Goal: Task Accomplishment & Management: Use online tool/utility

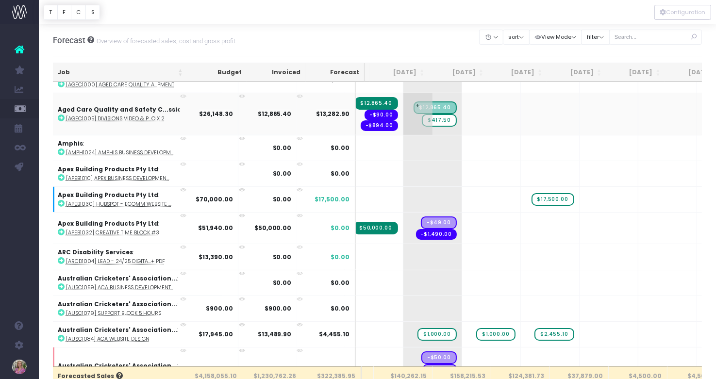
scroll to position [387, 114]
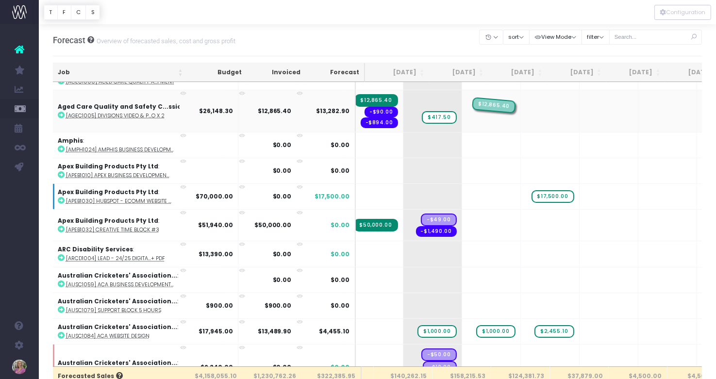
drag, startPoint x: 412, startPoint y: 101, endPoint x: 454, endPoint y: 100, distance: 41.8
drag, startPoint x: 412, startPoint y: 107, endPoint x: 448, endPoint y: 103, distance: 36.1
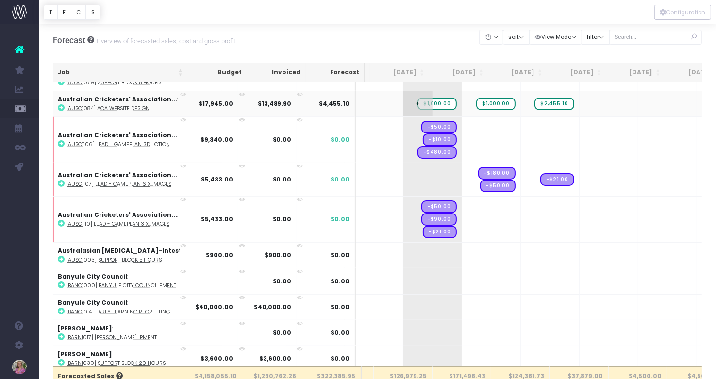
scroll to position [619, 114]
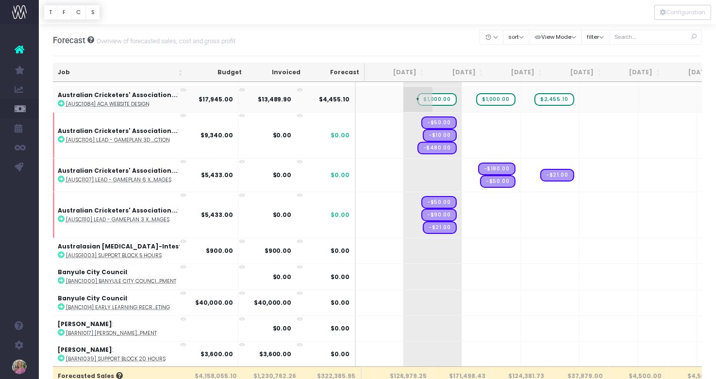
click at [417, 93] on span "$1,000.00" at bounding box center [436, 99] width 39 height 13
click at [476, 93] on span "$1,000.00" at bounding box center [495, 99] width 39 height 13
click at [534, 93] on span "$2,455.10" at bounding box center [553, 99] width 39 height 13
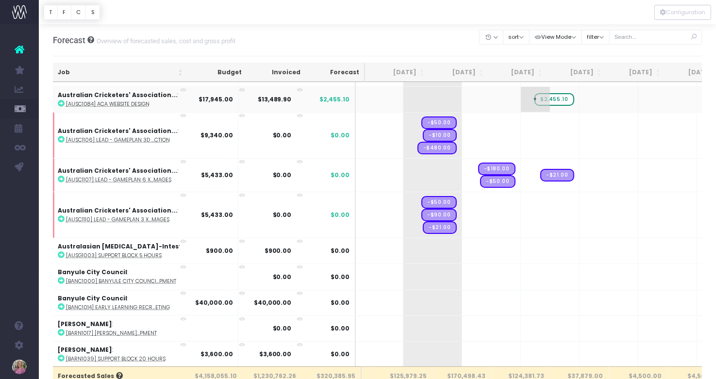
click at [534, 93] on span "$2,455.10" at bounding box center [553, 99] width 39 height 13
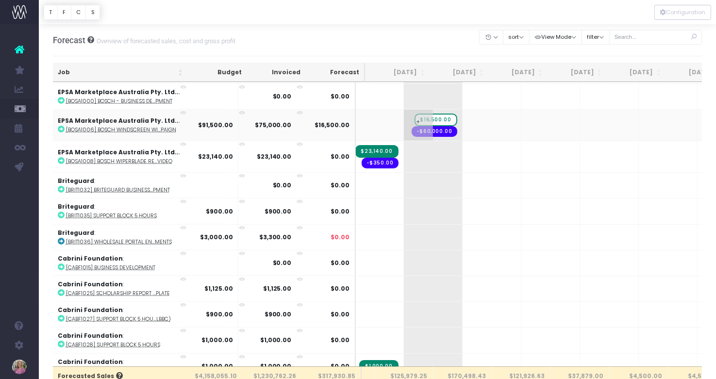
scroll to position [1198, 113]
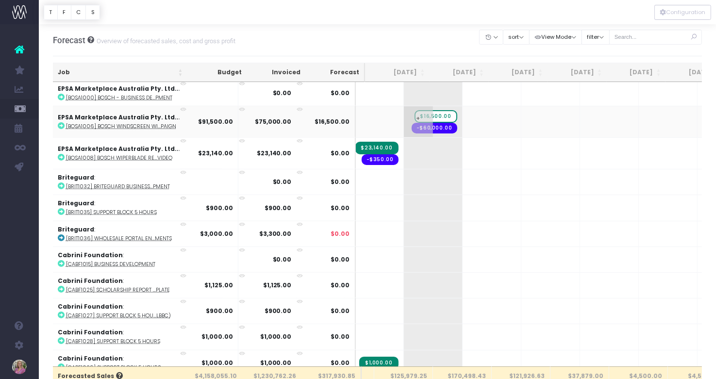
click at [415, 110] on span "$16,500.00" at bounding box center [436, 116] width 43 height 13
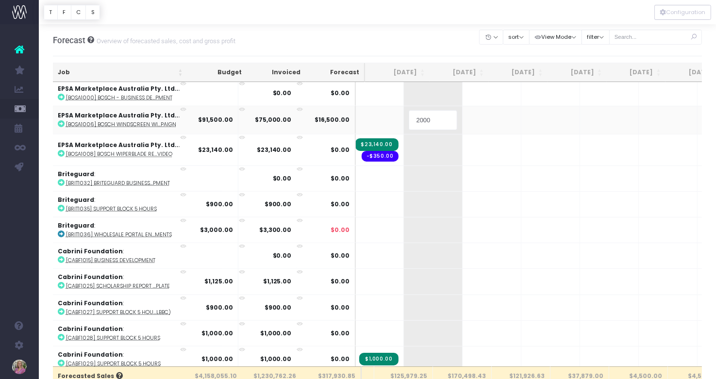
type input "20000"
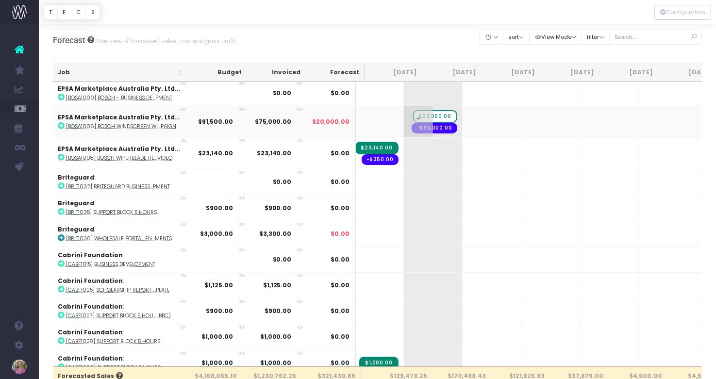
drag, startPoint x: 409, startPoint y: 115, endPoint x: 424, endPoint y: 116, distance: 15.1
click at [452, 115] on tr "EPSA Marketplace Australia Pty. Ltd... : [BOSA1006] Bosch Windscreen Wi...paign…" at bounding box center [524, 122] width 1168 height 32
drag, startPoint x: 406, startPoint y: 116, endPoint x: 471, endPoint y: 115, distance: 65.0
click at [471, 115] on tr "EPSA Marketplace Australia Pty. Ltd... : [BOSA1006] Bosch Windscreen Wi...paign…" at bounding box center [524, 122] width 1168 height 32
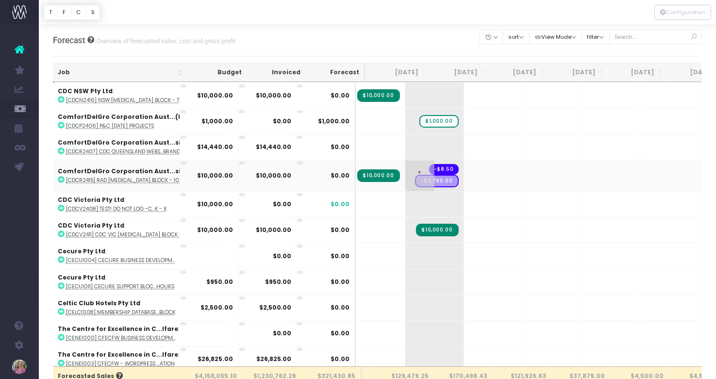
scroll to position [1878, 112]
click at [419, 116] on span "$1,000.00" at bounding box center [438, 122] width 39 height 13
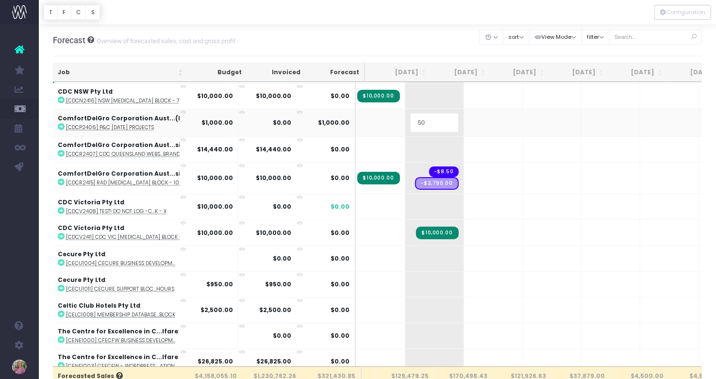
type input "500"
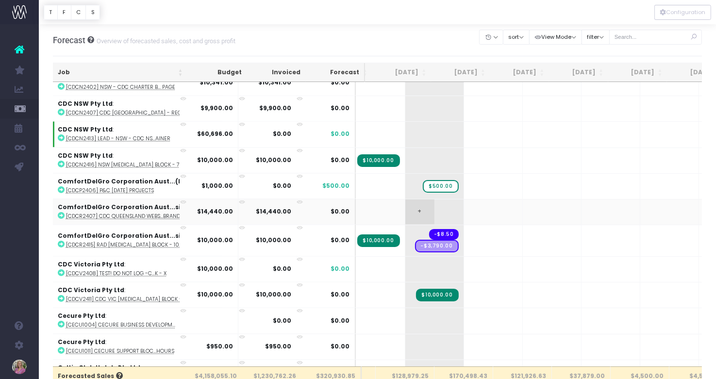
scroll to position [1800, 112]
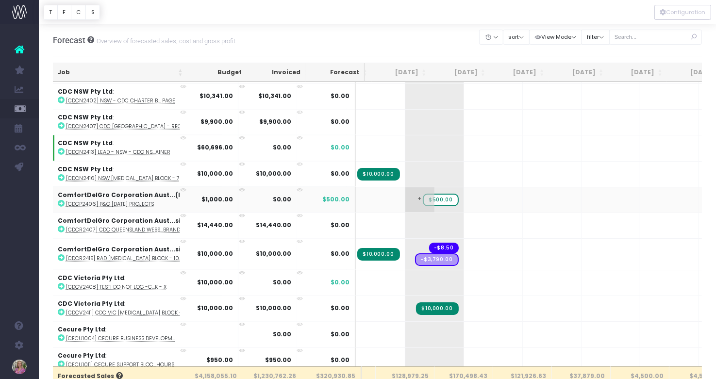
click at [423, 194] on span "$500.00" at bounding box center [440, 200] width 35 height 13
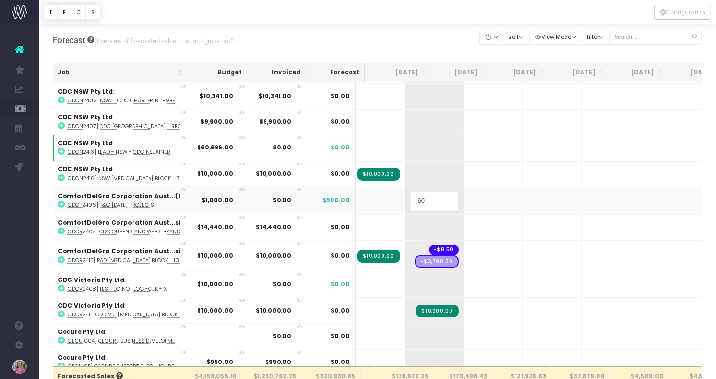
type input "600"
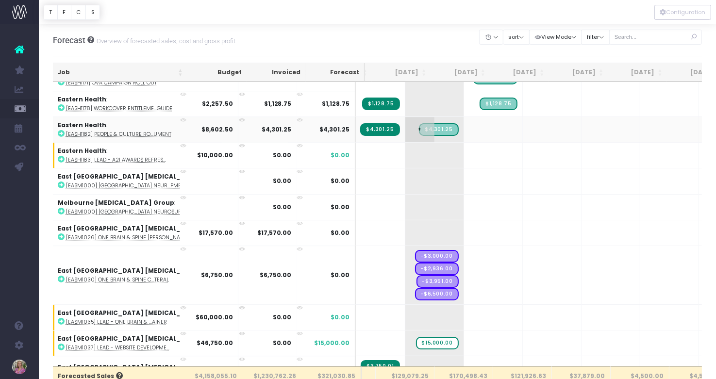
scroll to position [2627, 112]
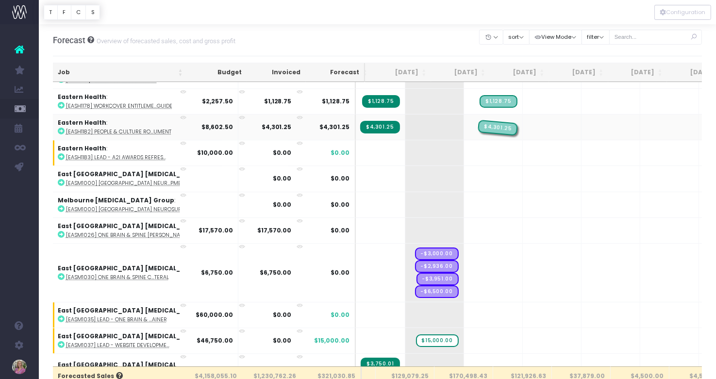
drag, startPoint x: 415, startPoint y: 104, endPoint x: 450, endPoint y: 102, distance: 35.5
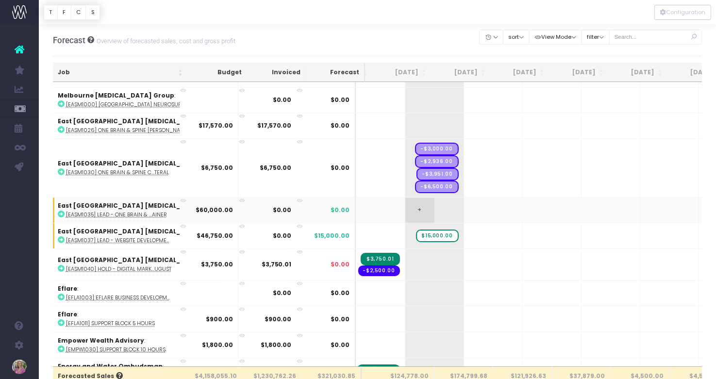
scroll to position [2731, 112]
click at [581, 198] on span "+" at bounding box center [595, 210] width 29 height 25
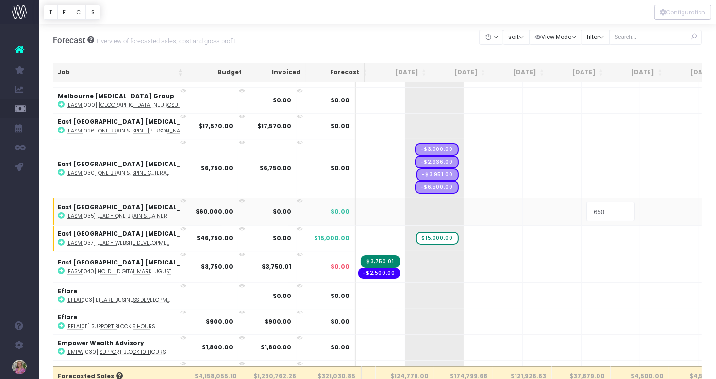
type input "6500"
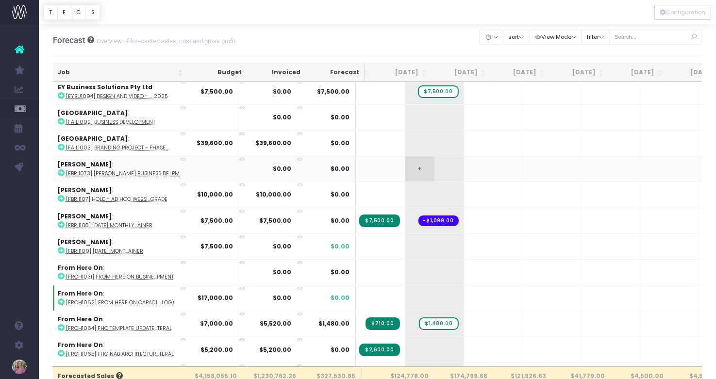
scroll to position [3115, 112]
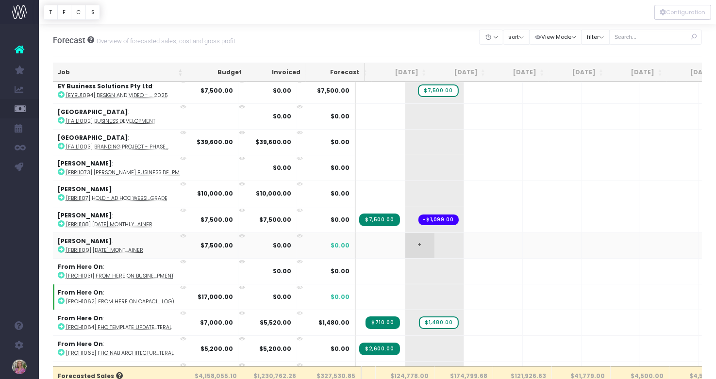
click at [405, 233] on span "+" at bounding box center [419, 245] width 29 height 25
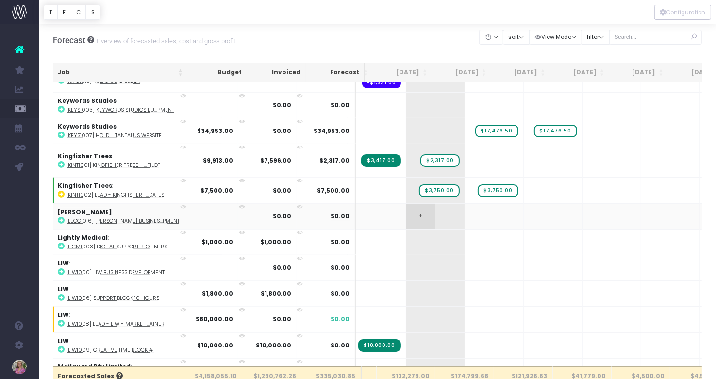
scroll to position [4433, 111]
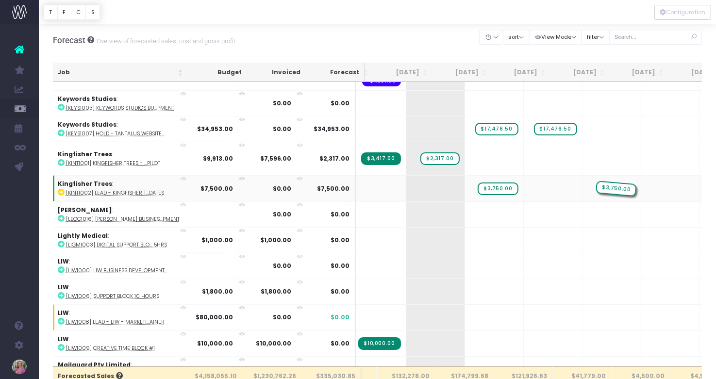
drag, startPoint x: 410, startPoint y: 148, endPoint x: 564, endPoint y: 145, distance: 154.4
drag, startPoint x: 469, startPoint y: 147, endPoint x: 622, endPoint y: 141, distance: 153.0
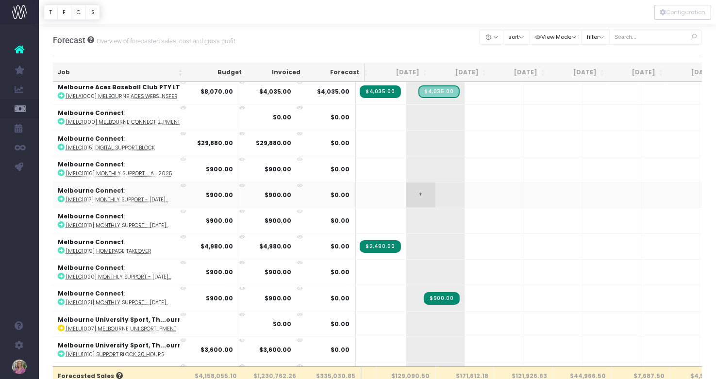
scroll to position [4737, 111]
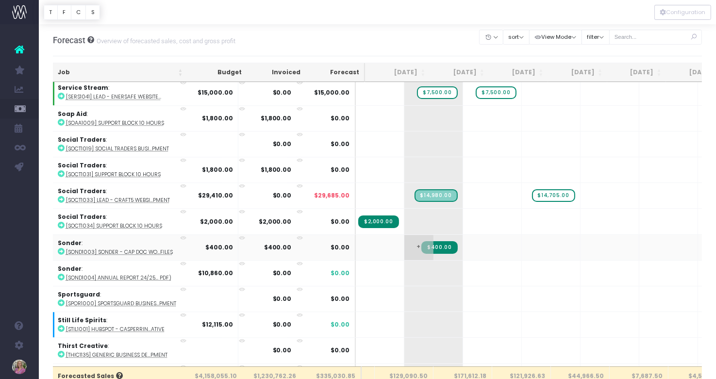
scroll to position [6128, 113]
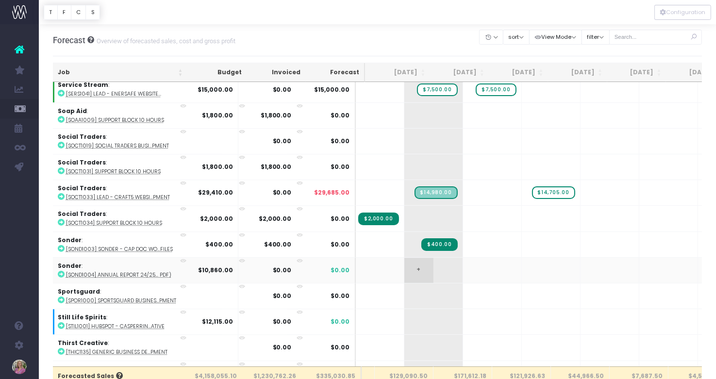
click at [404, 258] on span "+" at bounding box center [418, 270] width 29 height 25
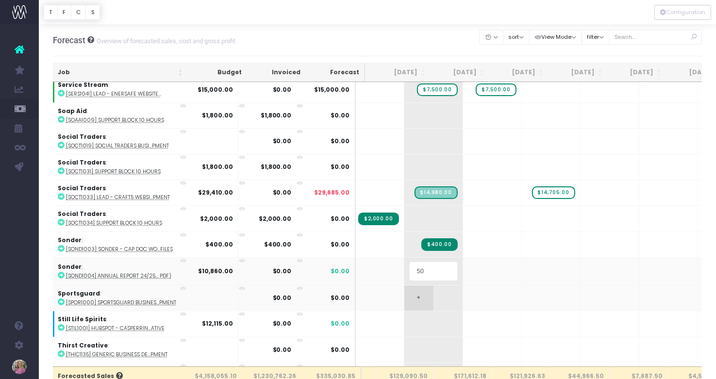
type input "50%"
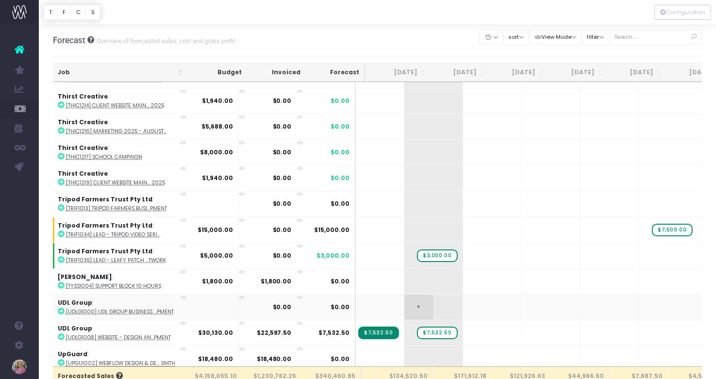
scroll to position [6689, 113]
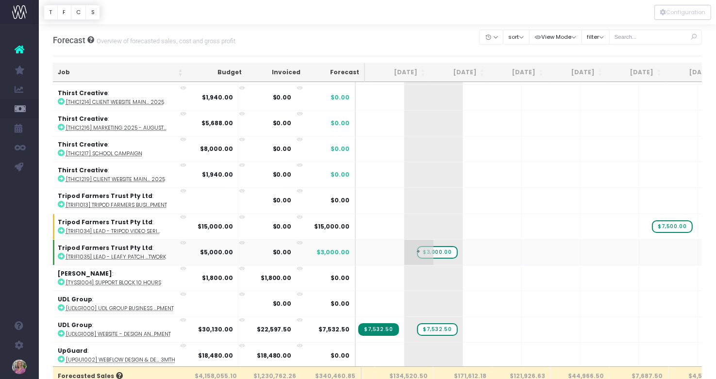
click at [417, 246] on span "$3,000.00" at bounding box center [437, 252] width 40 height 13
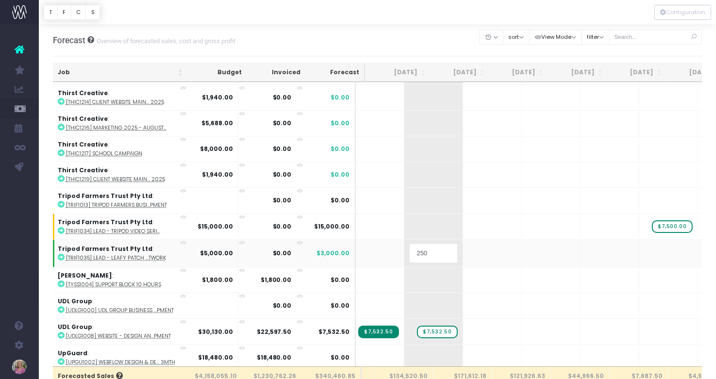
type input "2500"
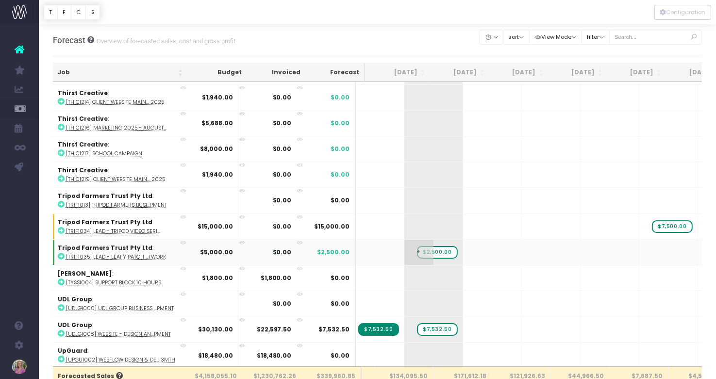
click at [417, 246] on span "$2,500.00" at bounding box center [437, 252] width 40 height 13
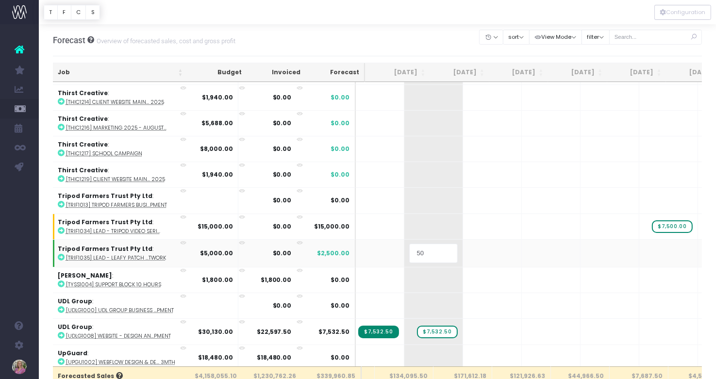
type input "5"
type input "2500"
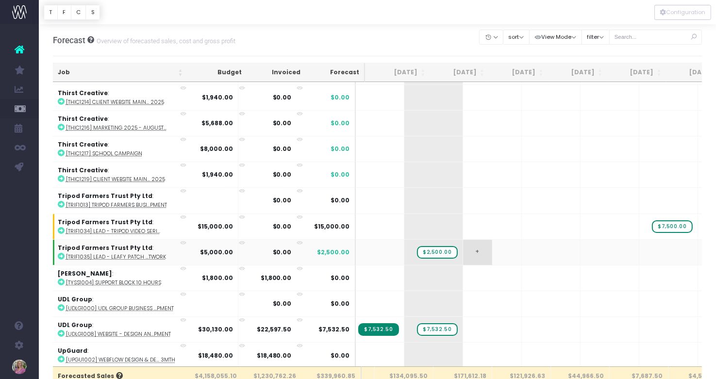
click at [463, 240] on span "+" at bounding box center [477, 252] width 29 height 25
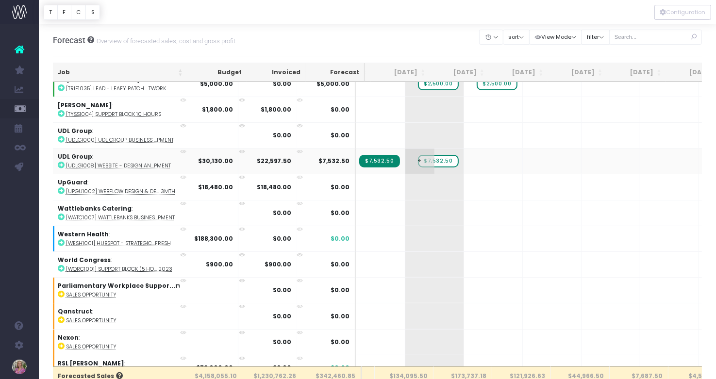
scroll to position [0, 112]
drag, startPoint x: 418, startPoint y: 101, endPoint x: 448, endPoint y: 100, distance: 30.1
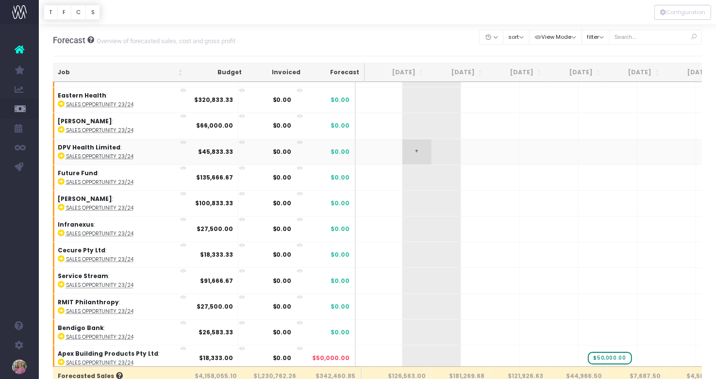
scroll to position [7180, 115]
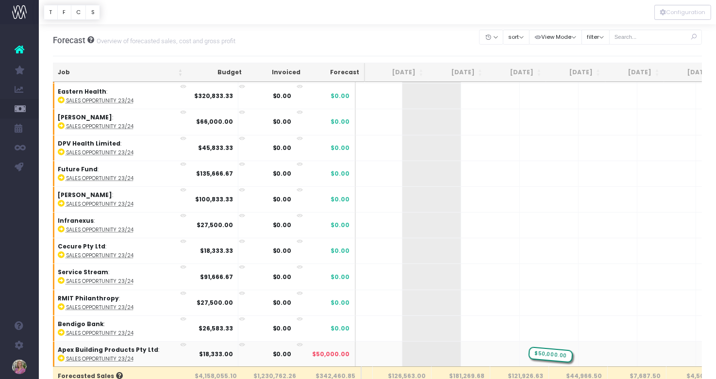
drag, startPoint x: 580, startPoint y: 291, endPoint x: 528, endPoint y: 293, distance: 51.5
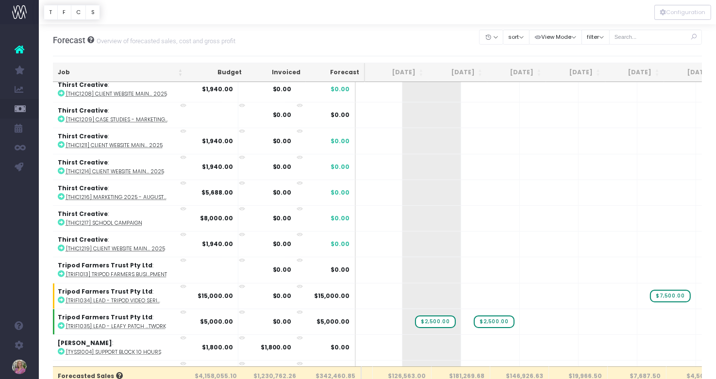
scroll to position [6606, 115]
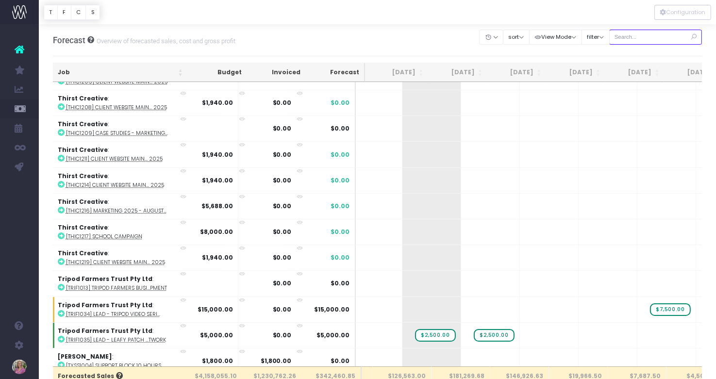
click at [643, 37] on input "text" at bounding box center [655, 37] width 93 height 15
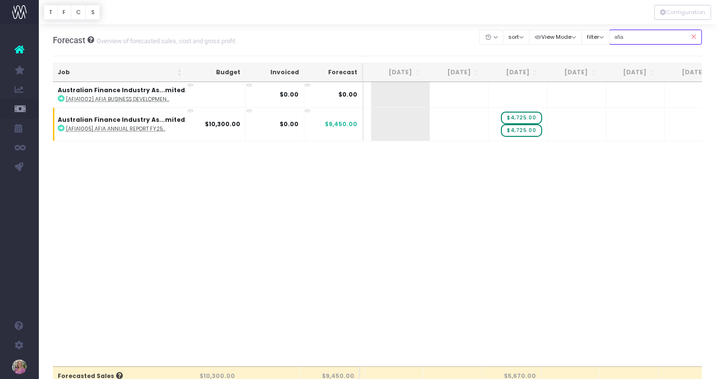
scroll to position [0, 115]
type input "afia"
drag, startPoint x: 521, startPoint y: 117, endPoint x: 406, endPoint y: 119, distance: 115.5
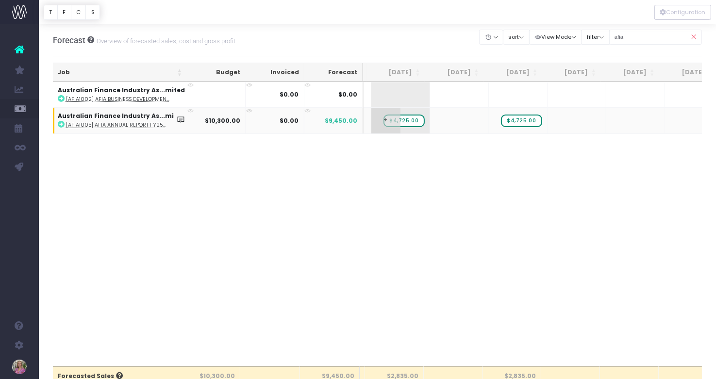
click at [406, 120] on span "$4,725.00" at bounding box center [403, 121] width 41 height 13
click at [399, 120] on span "$4,725.00" at bounding box center [403, 121] width 41 height 13
type input "5150"
click at [513, 120] on span "$4,725.00" at bounding box center [521, 121] width 41 height 13
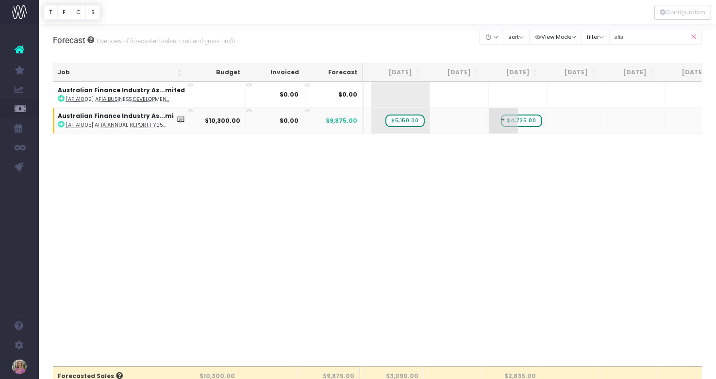
click at [513, 120] on span "$4,725.00" at bounding box center [521, 121] width 41 height 13
click at [498, 119] on span "+" at bounding box center [503, 120] width 29 height 25
click at [499, 119] on span "+" at bounding box center [503, 120] width 29 height 25
drag, startPoint x: 693, startPoint y: 36, endPoint x: 661, endPoint y: 37, distance: 32.5
click at [693, 36] on icon at bounding box center [693, 37] width 17 height 20
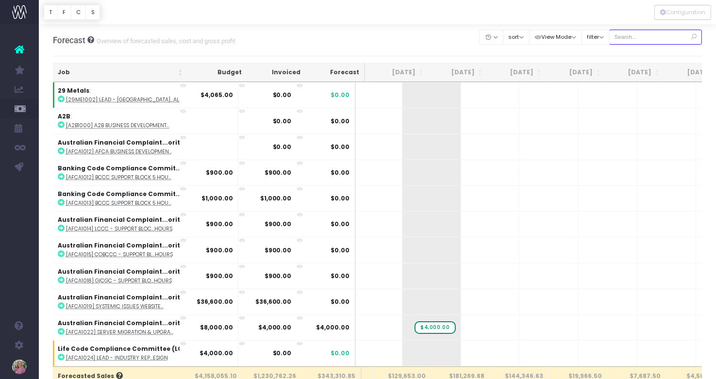
click at [657, 37] on input "text" at bounding box center [655, 37] width 93 height 15
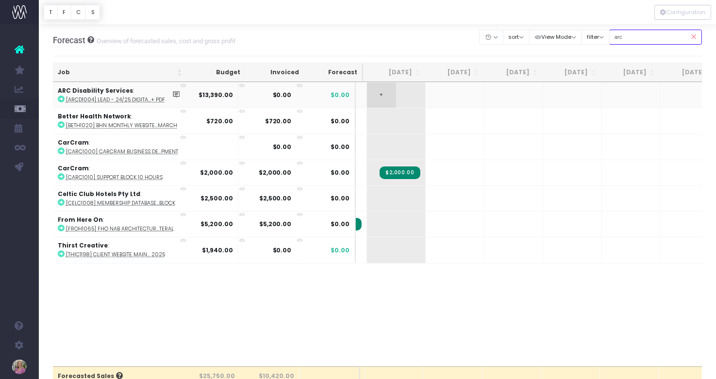
type input "arc"
click at [381, 95] on span "+" at bounding box center [381, 95] width 29 height 25
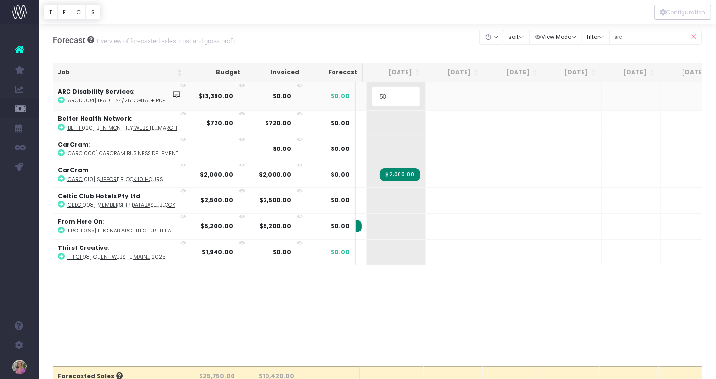
type input "50%"
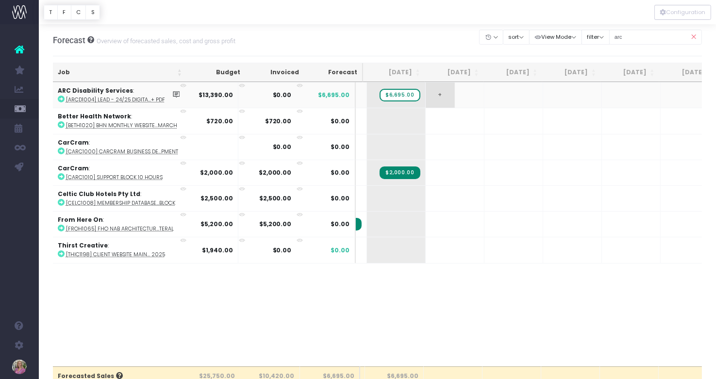
click at [439, 94] on span "+" at bounding box center [440, 95] width 29 height 25
click at [654, 38] on input "arc" at bounding box center [655, 37] width 93 height 15
